Goal: Information Seeking & Learning: Check status

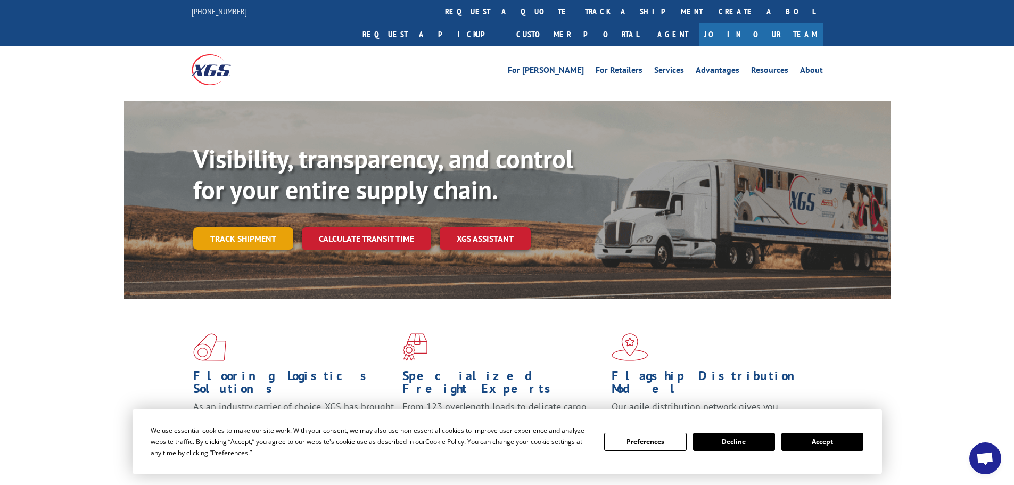
click at [258, 227] on link "Track shipment" at bounding box center [243, 238] width 100 height 22
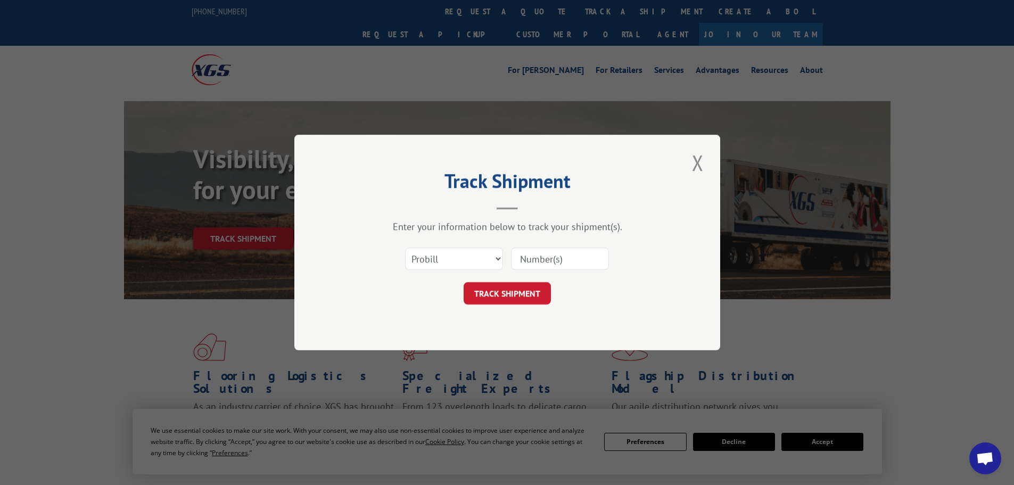
click at [552, 258] on input at bounding box center [560, 259] width 98 height 22
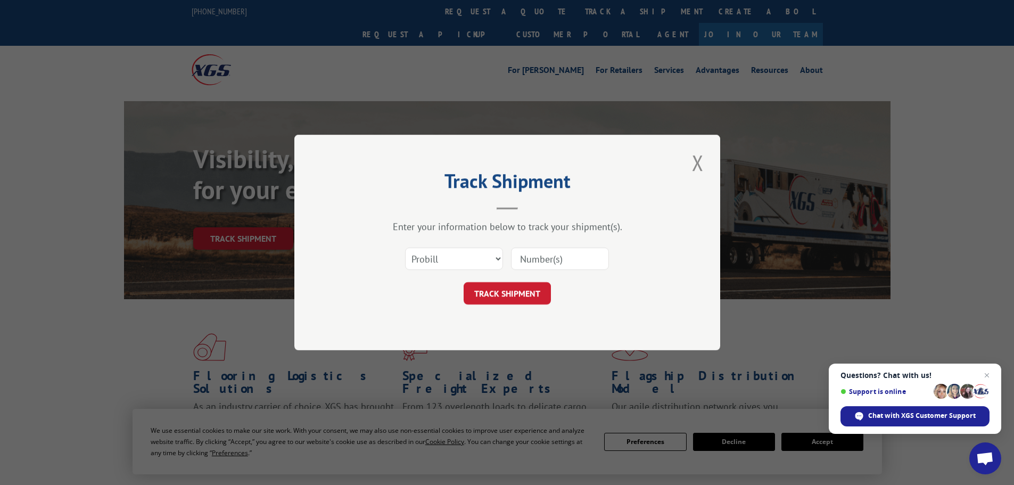
paste input "16944631"
type input "16944631"
click at [493, 265] on select "Select category... Probill BOL PO" at bounding box center [454, 259] width 98 height 22
select select "po"
click at [405, 248] on select "Select category... Probill BOL PO" at bounding box center [454, 259] width 98 height 22
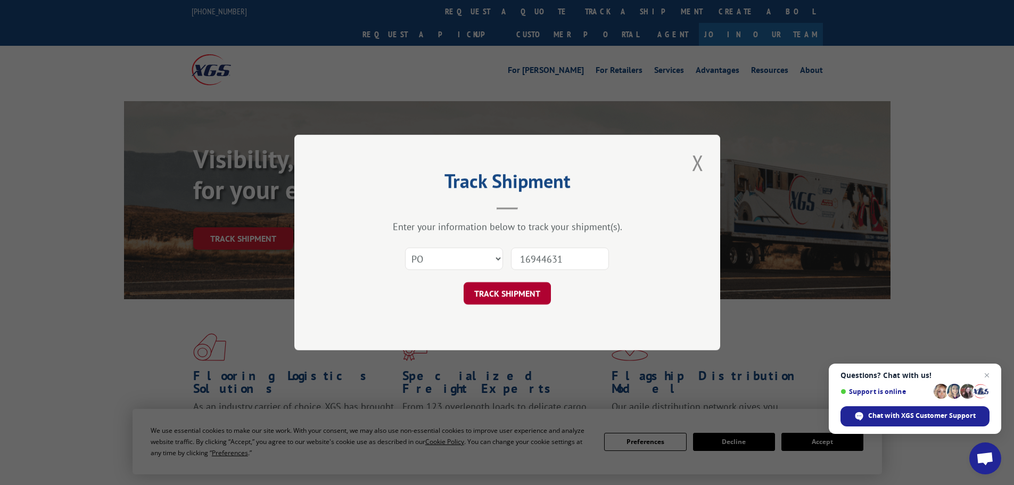
click at [513, 296] on button "TRACK SHIPMENT" at bounding box center [507, 293] width 87 height 22
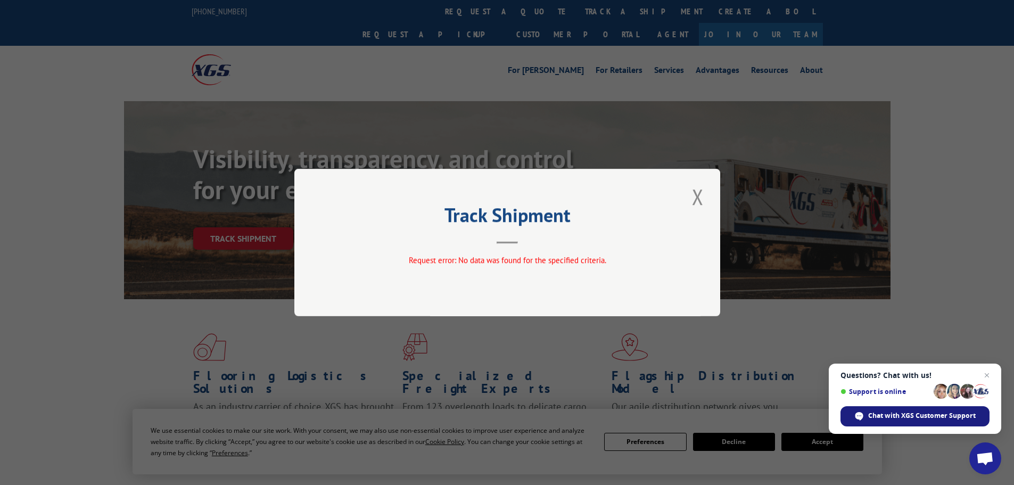
click at [907, 417] on span "Chat with XGS Customer Support" at bounding box center [922, 416] width 108 height 10
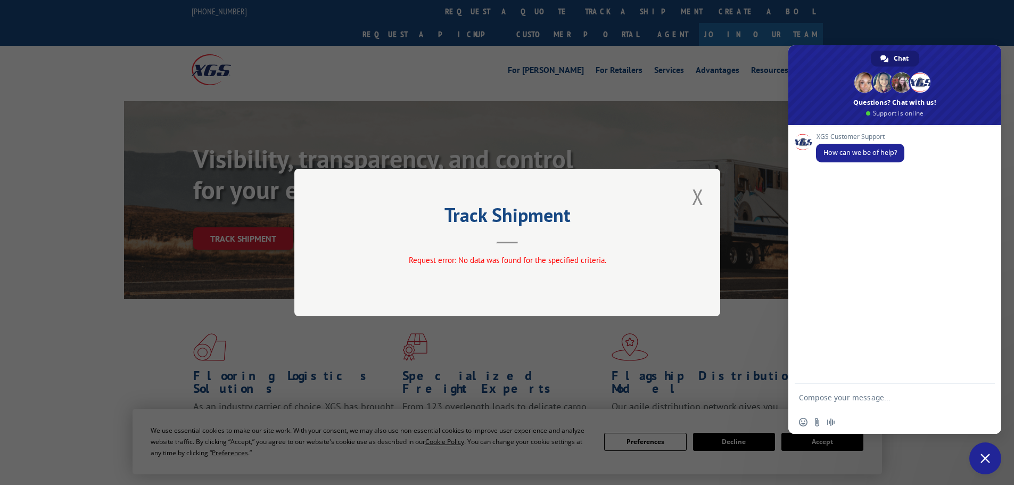
click at [840, 400] on textarea "Compose your message..." at bounding box center [884, 397] width 170 height 27
type textarea "Hi"
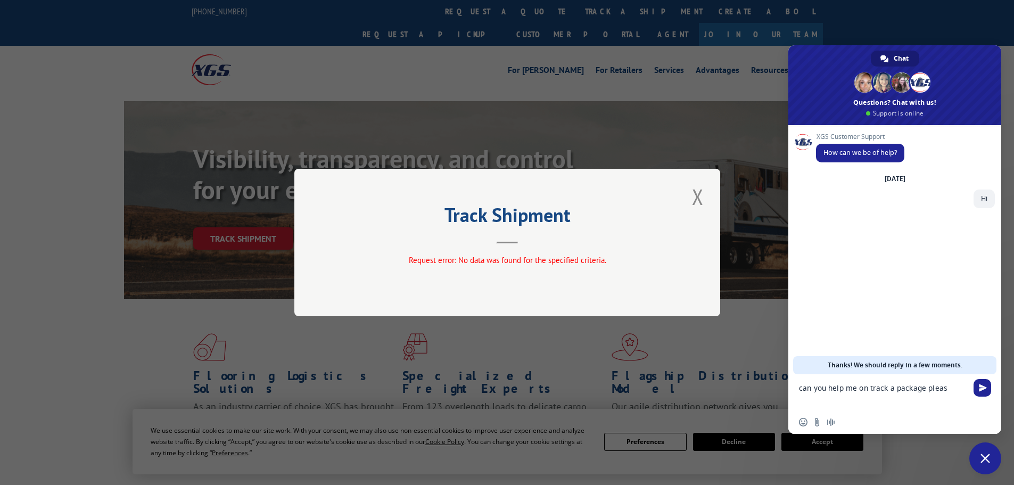
type textarea "can you help me on track a package please"
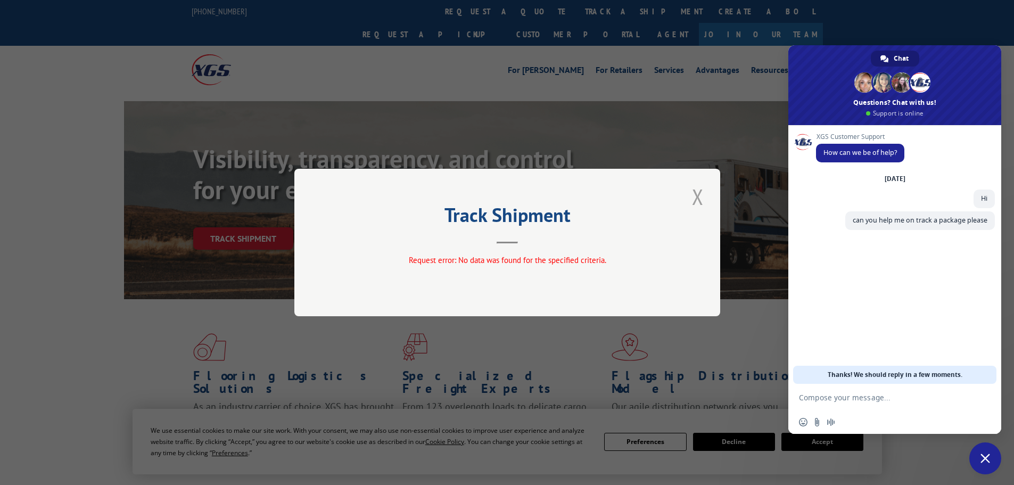
click at [698, 197] on button "Close modal" at bounding box center [698, 196] width 18 height 29
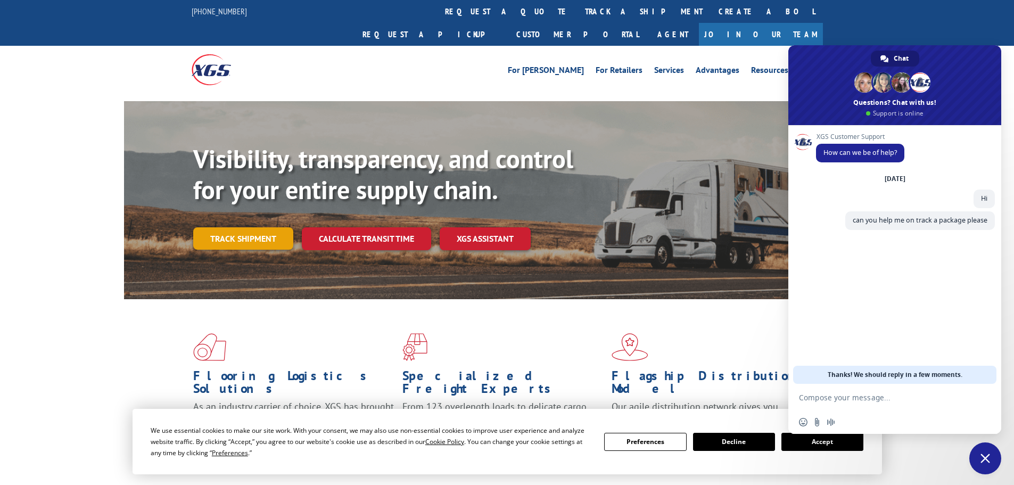
click at [225, 227] on link "Track shipment" at bounding box center [243, 238] width 100 height 22
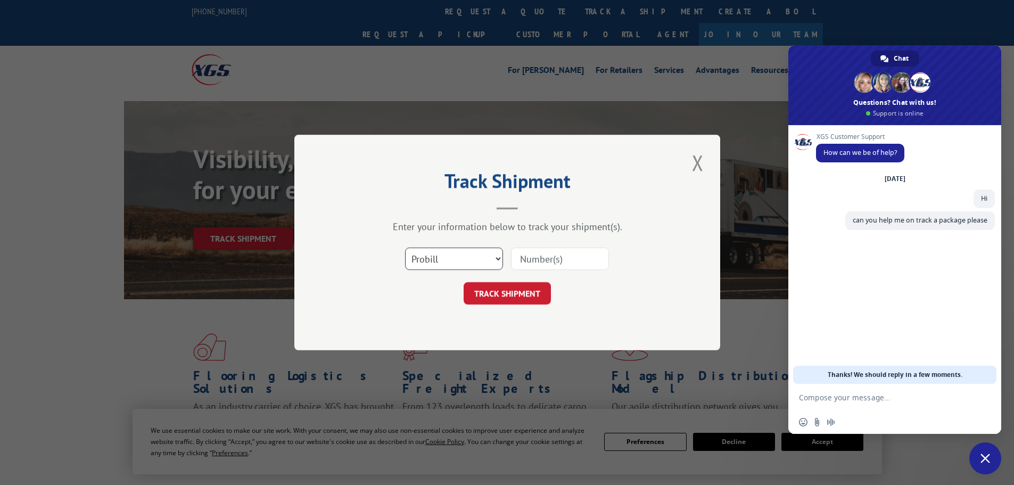
click at [448, 253] on select "Select category... Probill BOL PO" at bounding box center [454, 259] width 98 height 22
click at [531, 260] on input at bounding box center [560, 259] width 98 height 22
paste input "16944631"
type input "16944631"
click at [536, 308] on div "Track Shipment Enter your information below to track your shipment(s). Select c…" at bounding box center [507, 243] width 426 height 216
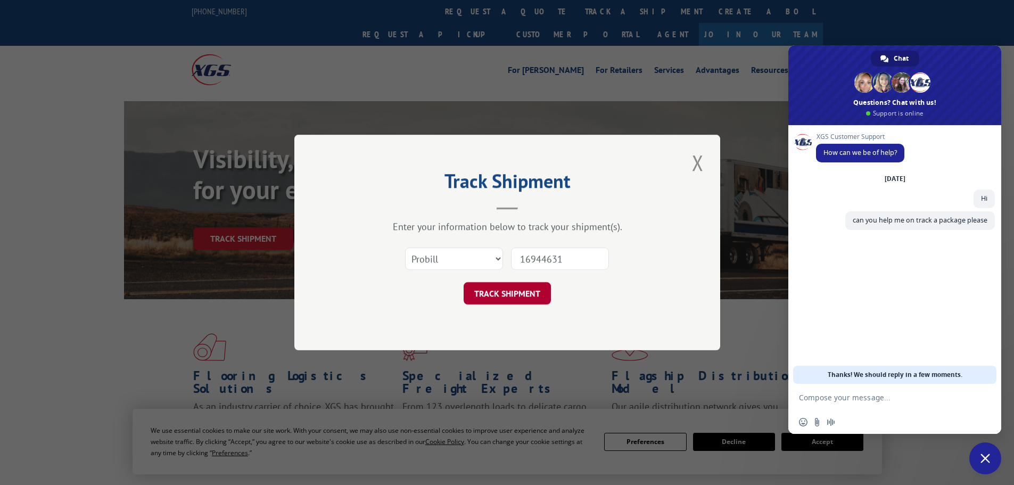
click at [532, 298] on button "TRACK SHIPMENT" at bounding box center [507, 293] width 87 height 22
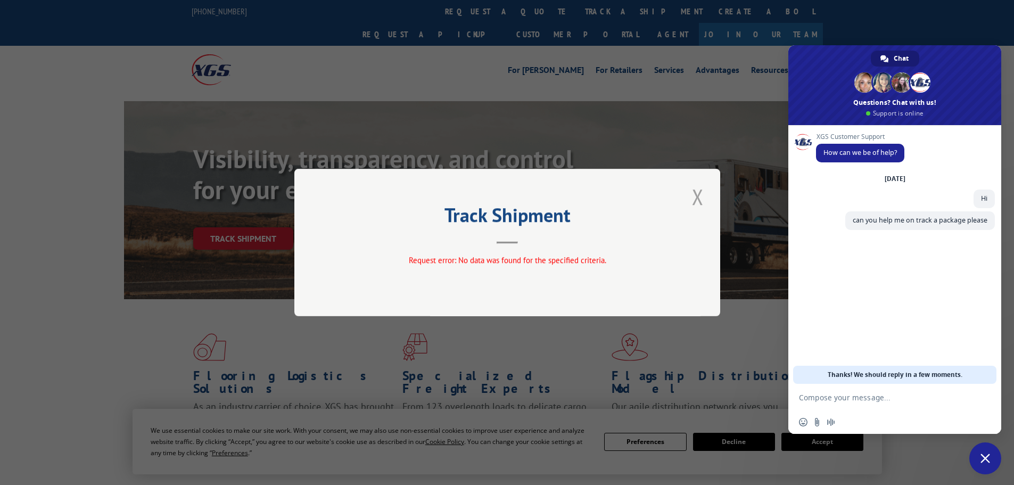
click at [695, 202] on button "Close modal" at bounding box center [698, 196] width 18 height 29
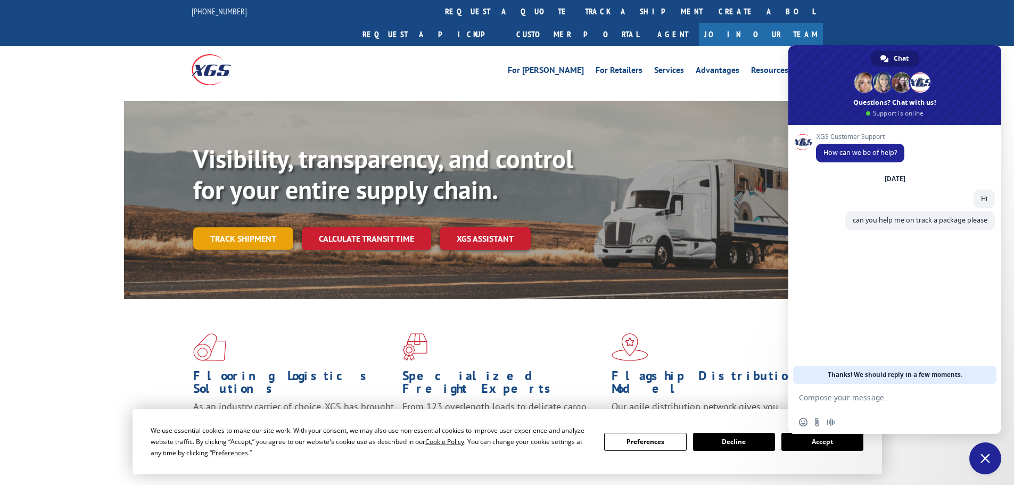
click at [261, 227] on link "Track shipment" at bounding box center [243, 238] width 100 height 22
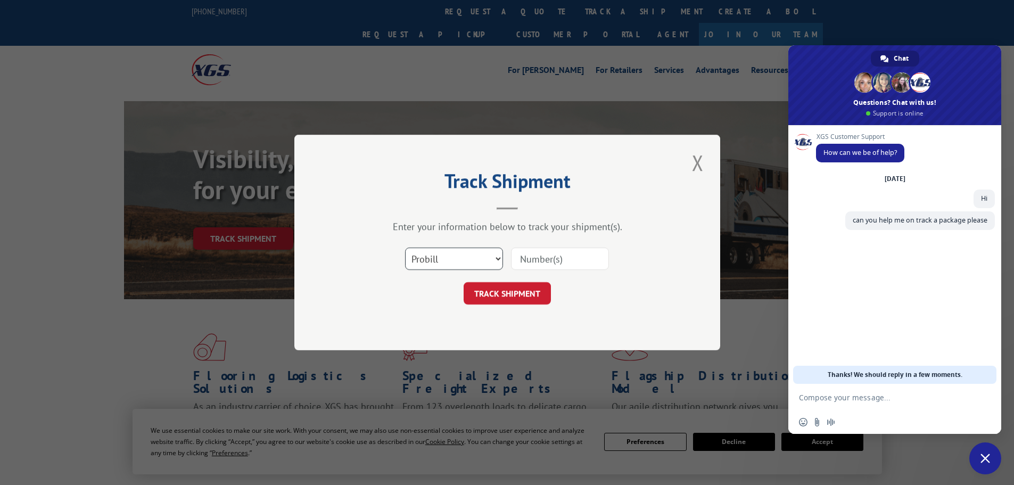
click at [421, 262] on select "Select category... Probill BOL PO" at bounding box center [454, 259] width 98 height 22
select select "bol"
click at [405, 248] on select "Select category... Probill BOL PO" at bounding box center [454, 259] width 98 height 22
click at [538, 266] on input at bounding box center [560, 259] width 98 height 22
paste input "16944631"
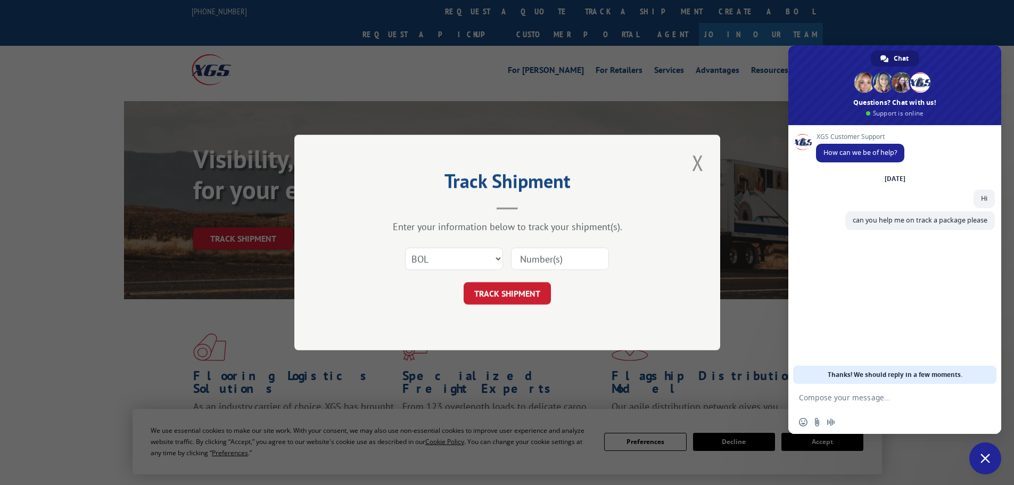
type input "16944631"
click button "TRACK SHIPMENT" at bounding box center [507, 293] width 87 height 22
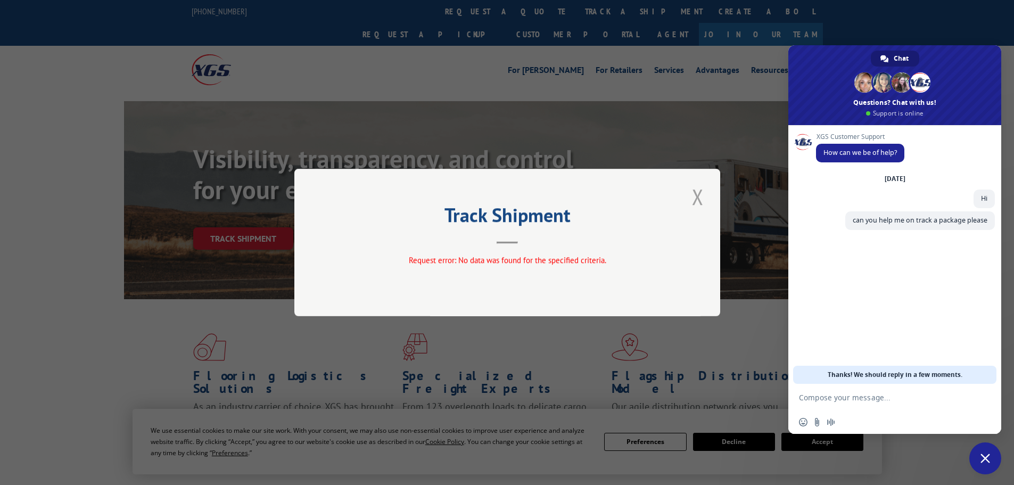
click at [700, 191] on button "Close modal" at bounding box center [698, 196] width 18 height 29
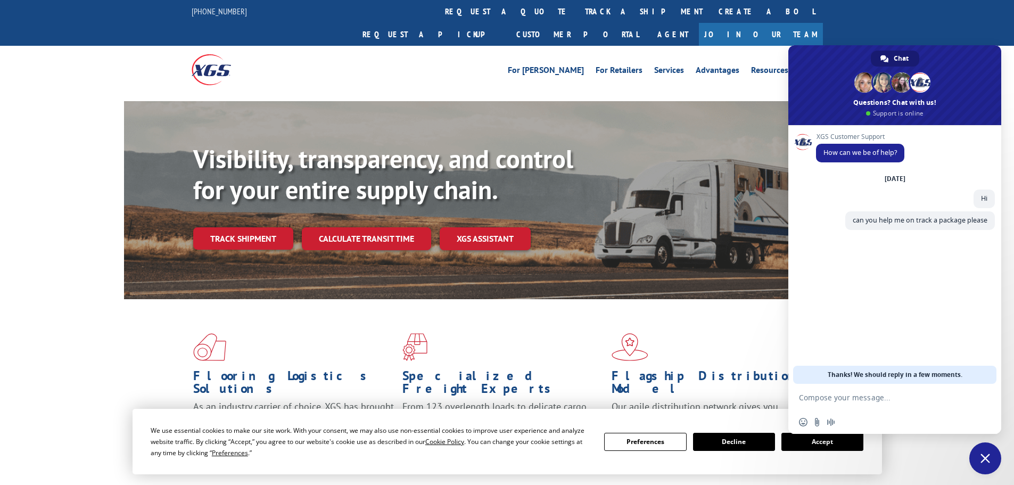
click at [787, 442] on button "Accept" at bounding box center [822, 442] width 82 height 18
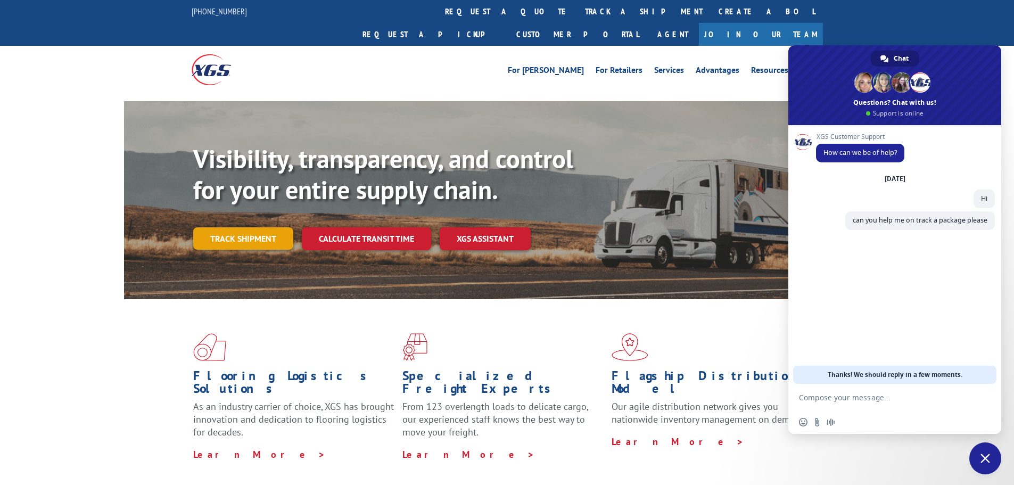
click at [247, 227] on link "Track shipment" at bounding box center [243, 238] width 100 height 22
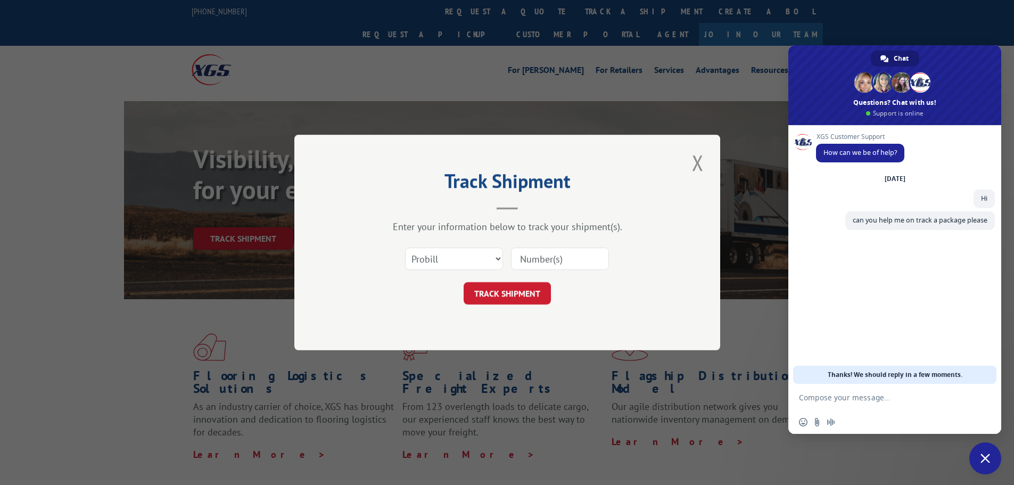
click at [530, 261] on input at bounding box center [560, 259] width 98 height 22
paste input "16944631"
type input "16944631"
click at [547, 285] on button "TRACK SHIPMENT" at bounding box center [507, 293] width 87 height 22
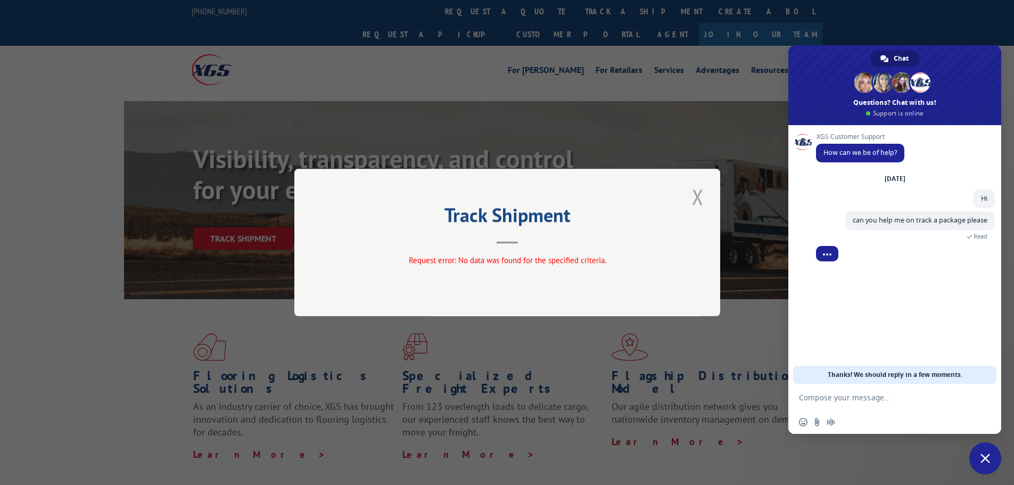
click at [705, 195] on button "Close modal" at bounding box center [698, 196] width 18 height 29
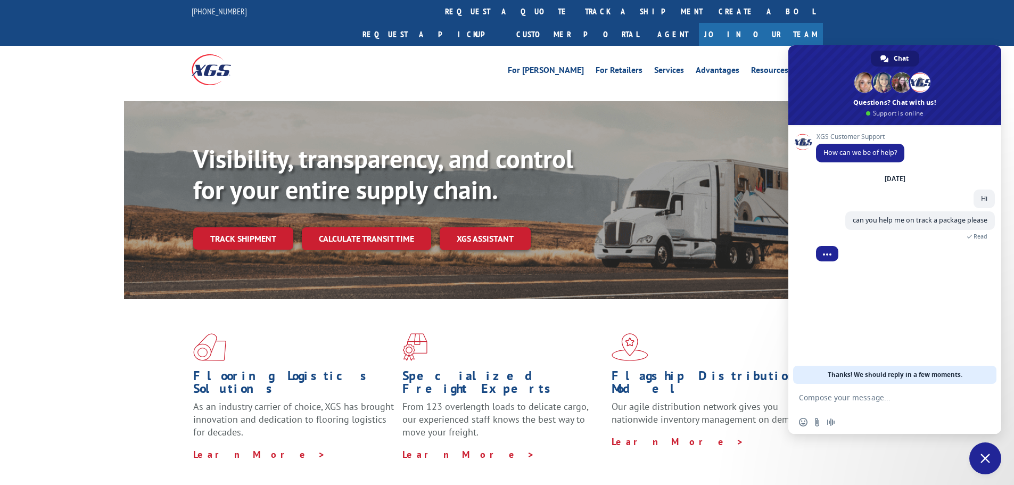
click at [857, 410] on textarea "Compose your message..." at bounding box center [884, 397] width 170 height 27
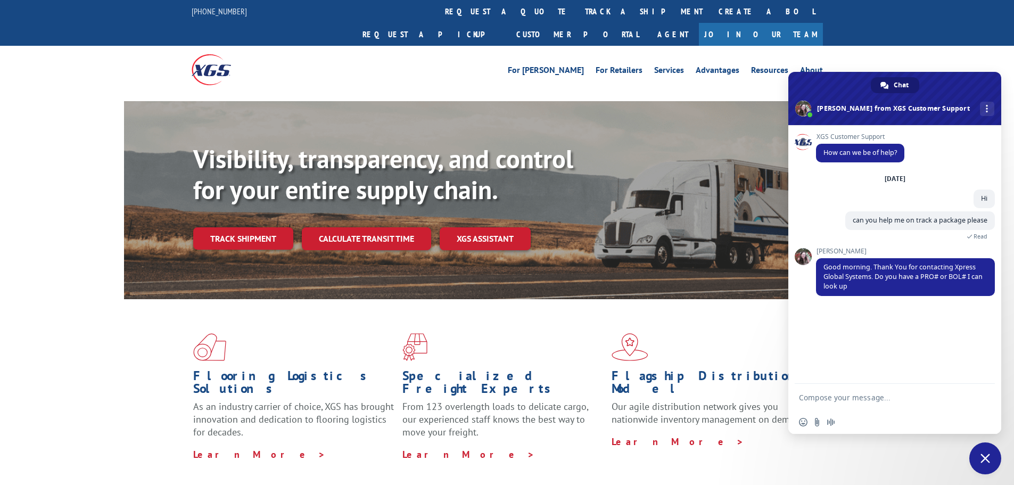
click at [876, 413] on div "Insert an emoji Send a file Audio message" at bounding box center [894, 421] width 213 height 23
paste textarea "16944631"
click at [961, 388] on textarea "I have this number that appears on my order 16944631" at bounding box center [884, 392] width 170 height 36
type textarea "I have this number that appears on my order as a tracking#16944631"
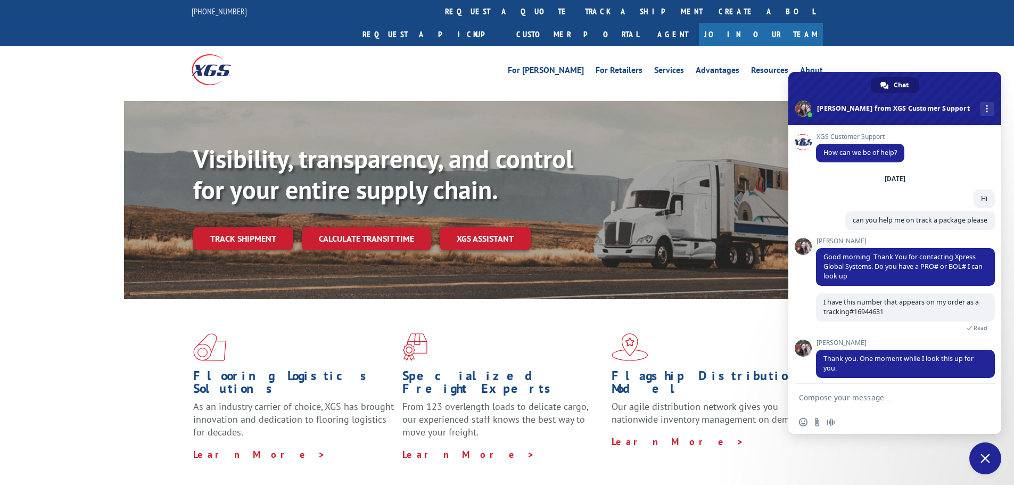
scroll to position [6, 0]
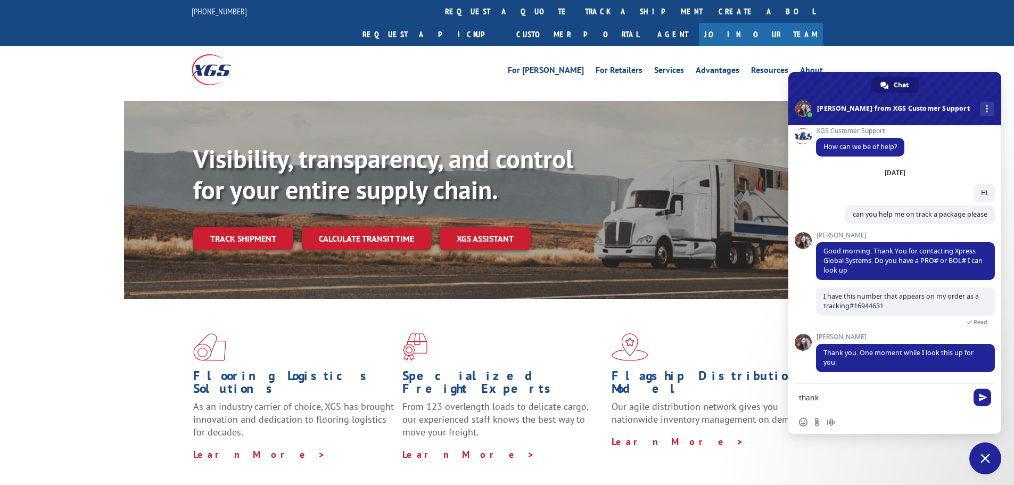
type textarea "thanks"
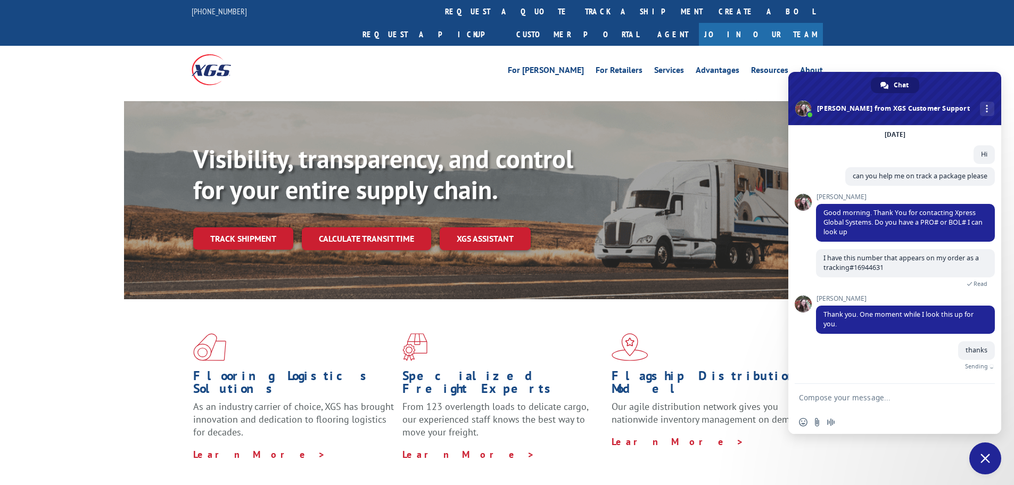
scroll to position [32, 0]
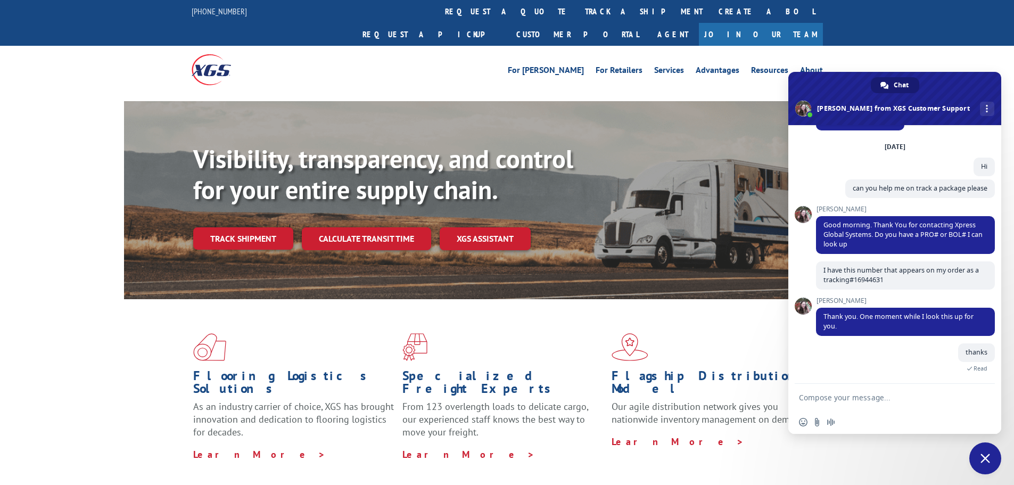
click at [871, 414] on div "Insert an emoji Send a file Audio message" at bounding box center [894, 421] width 213 height 23
click at [875, 402] on textarea "Compose your message..." at bounding box center [884, 397] width 170 height 27
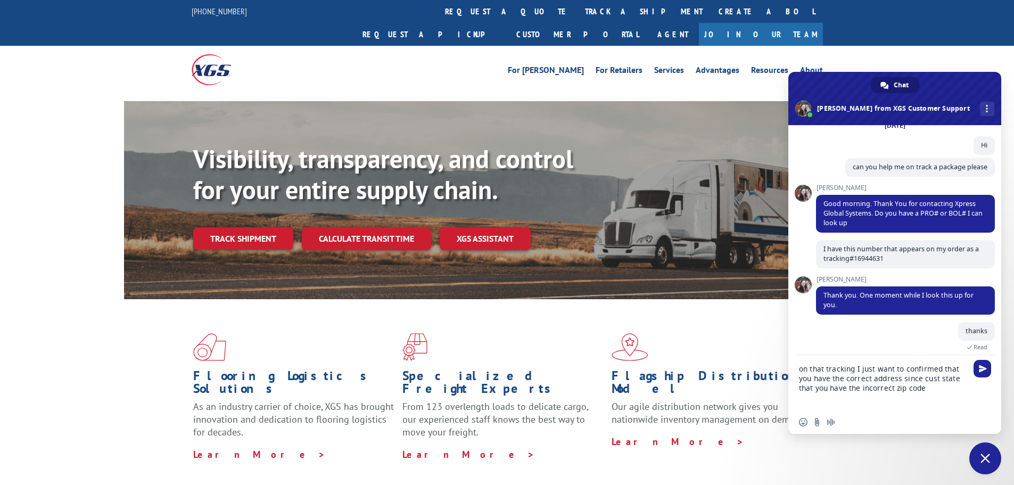
type textarea "on that tracking I just want to confirmed that you have the correct address sin…"
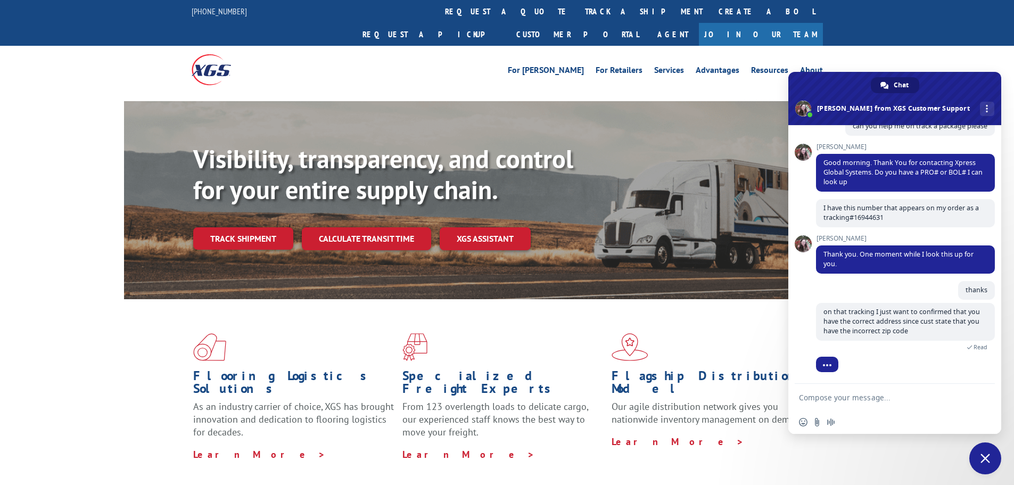
scroll to position [129, 0]
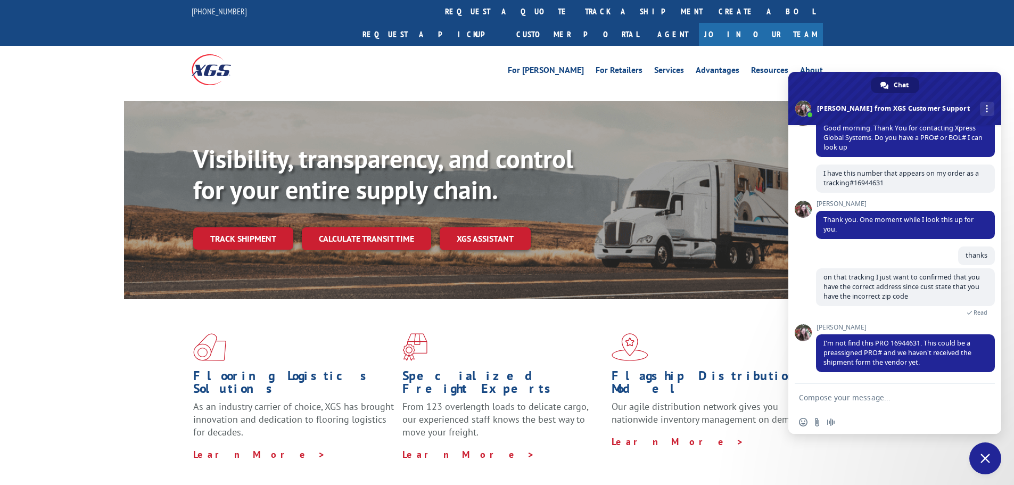
click at [924, 400] on textarea "Compose your message..." at bounding box center [884, 397] width 170 height 27
type textarea "I'll see"
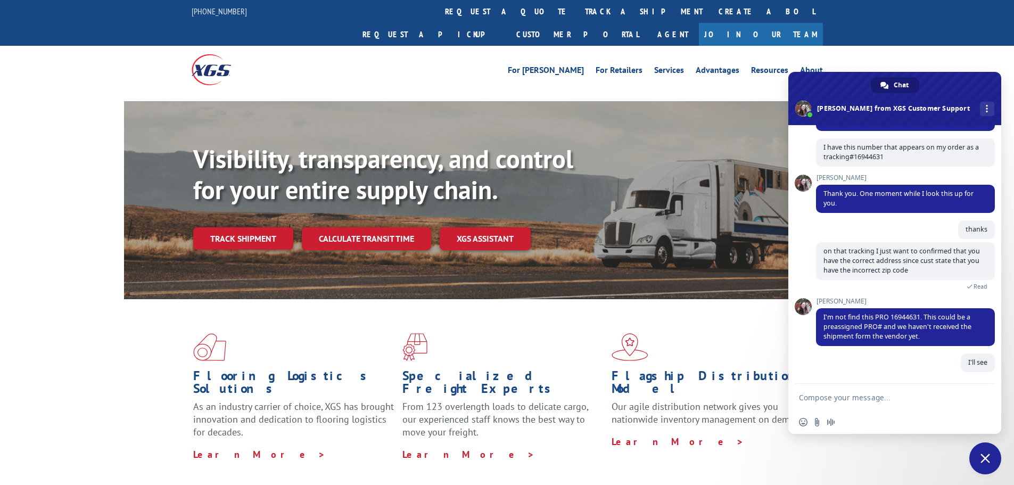
scroll to position [155, 0]
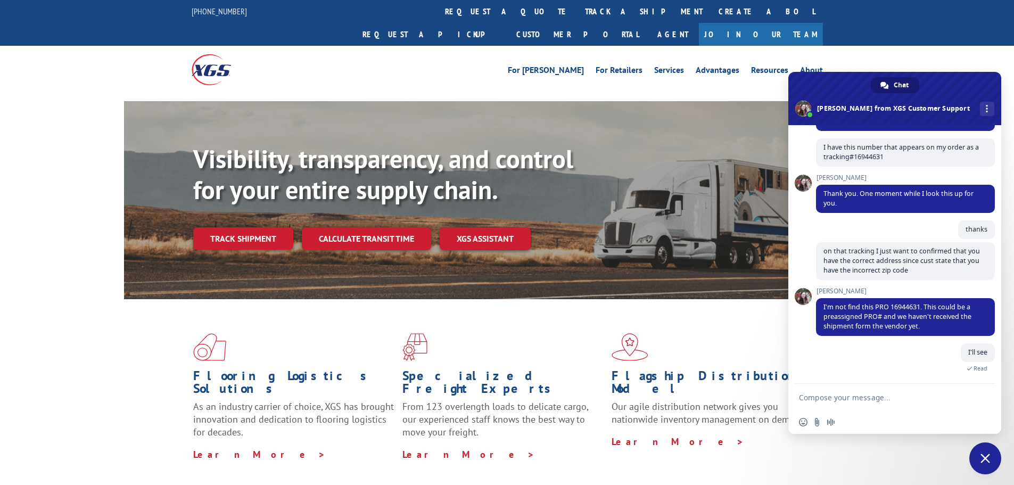
click at [846, 399] on textarea "Compose your message..." at bounding box center [884, 397] width 170 height 27
click at [889, 391] on textarea "Compose your message..." at bounding box center [884, 397] width 170 height 27
click at [898, 401] on textarea "Compose your message..." at bounding box center [884, 397] width 170 height 27
type textarea "thanks so much!!"
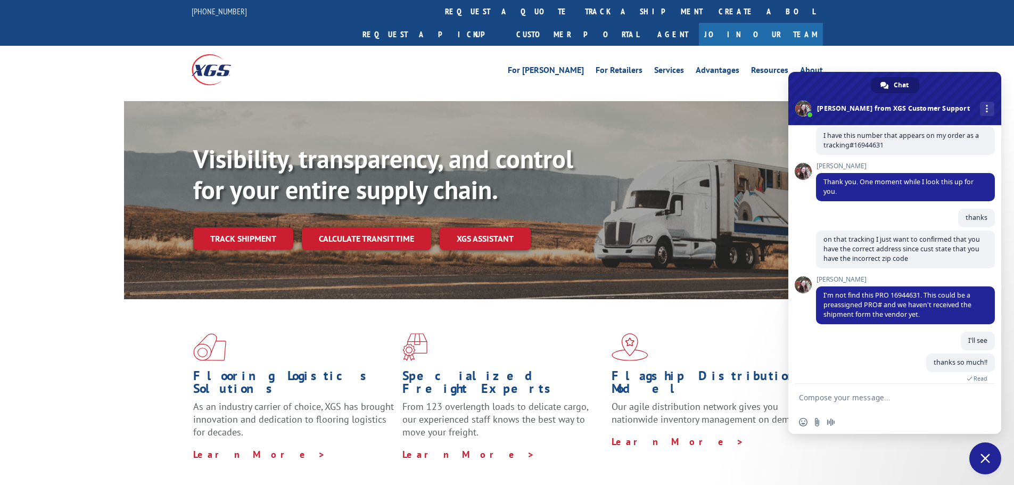
scroll to position [177, 0]
